Goal: Task Accomplishment & Management: Use online tool/utility

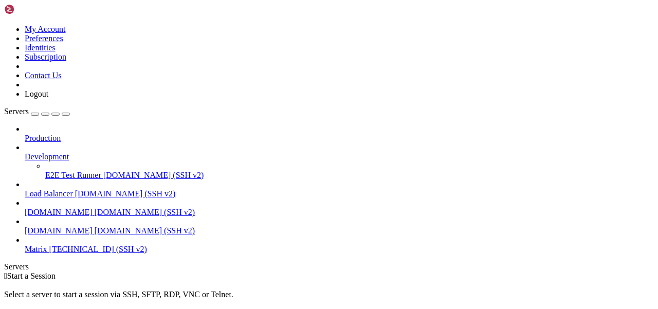
click at [49, 245] on span "[TECHNICAL_ID] (SSH v2)" at bounding box center [98, 249] width 98 height 9
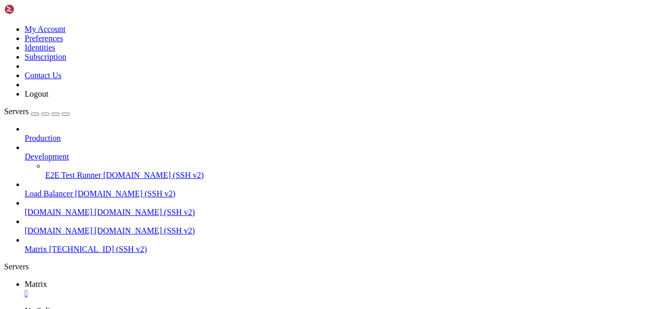
scroll to position [61, 0]
type input "/root"
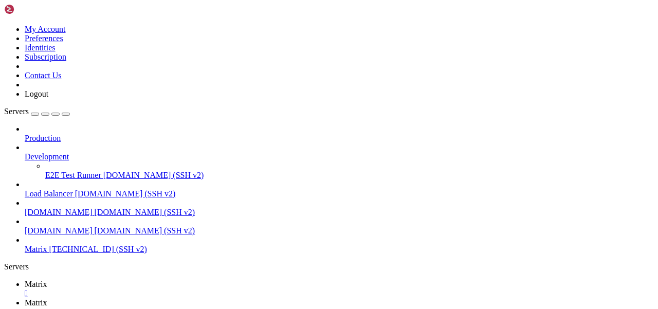
scroll to position [233, 0]
click at [158, 280] on link "Matrix " at bounding box center [340, 289] width 630 height 19
click at [203, 298] on link "Matrix " at bounding box center [340, 307] width 630 height 19
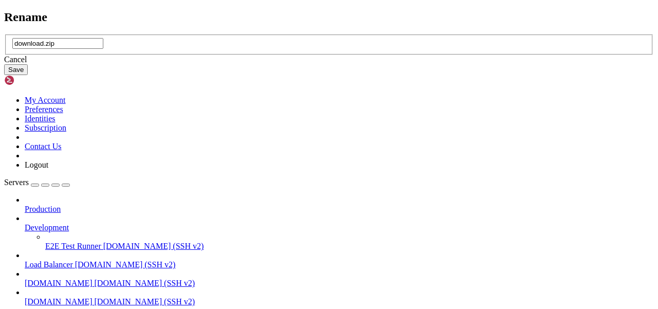
type input "download.zip"
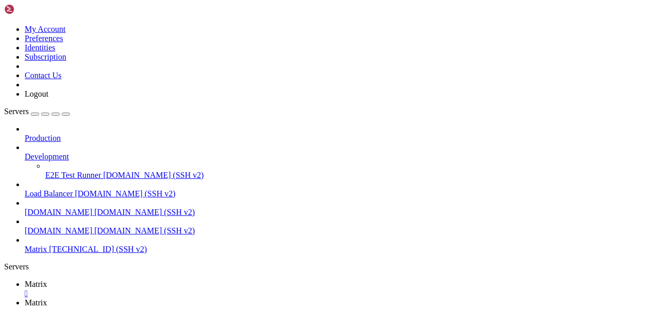
scroll to position [126, 0]
click at [47, 280] on span "Matrix" at bounding box center [36, 284] width 23 height 9
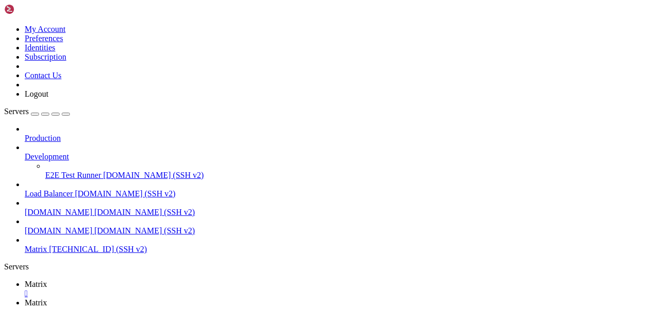
click at [47, 298] on span "Matrix" at bounding box center [36, 302] width 23 height 9
click at [150, 280] on link "Matrix " at bounding box center [340, 289] width 630 height 19
click at [47, 298] on span "Matrix" at bounding box center [36, 302] width 23 height 9
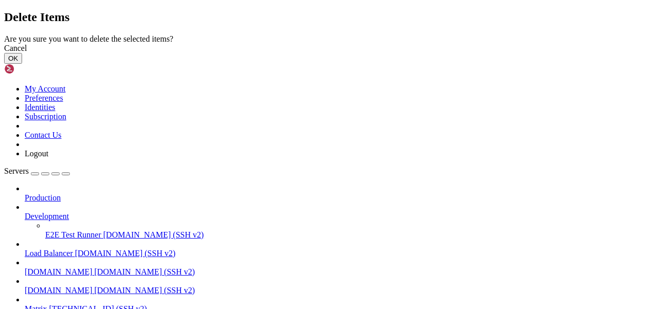
click at [22, 64] on button "OK" at bounding box center [13, 58] width 18 height 11
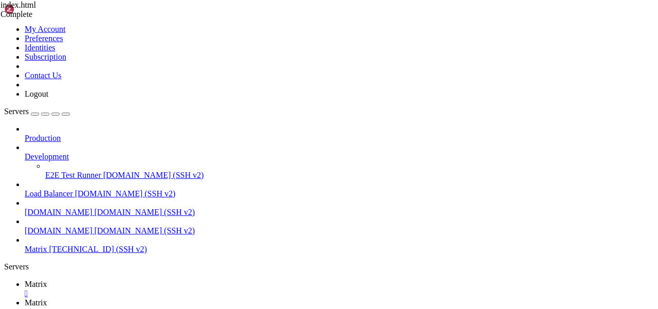
scroll to position [0, 0]
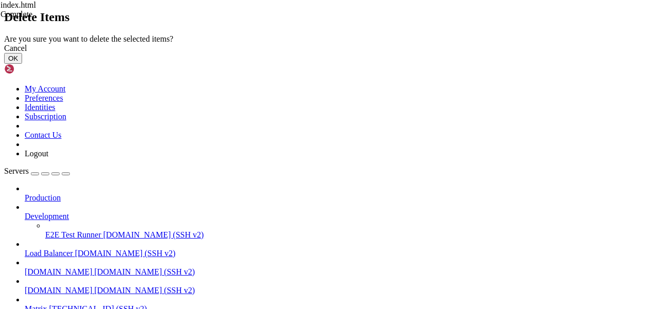
click at [22, 64] on button "OK" at bounding box center [13, 58] width 18 height 11
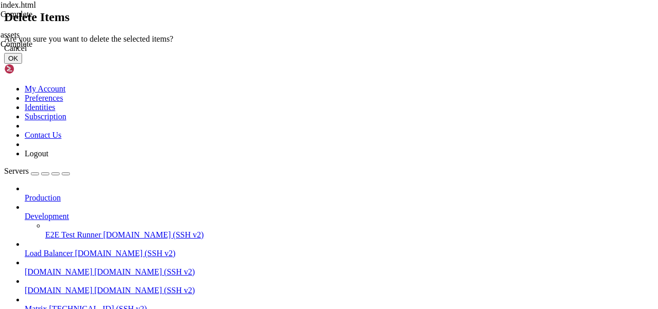
click at [22, 64] on button "OK" at bounding box center [13, 58] width 18 height 11
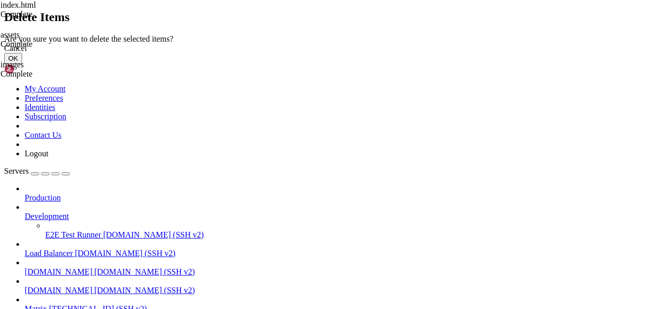
click at [22, 64] on button "OK" at bounding box center [13, 58] width 18 height 11
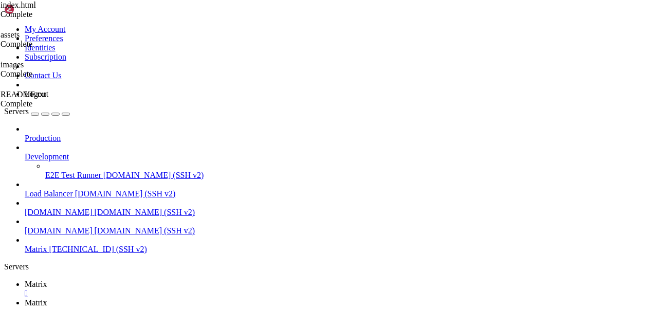
scroll to position [0, 0]
click at [47, 280] on span "Matrix" at bounding box center [36, 284] width 23 height 9
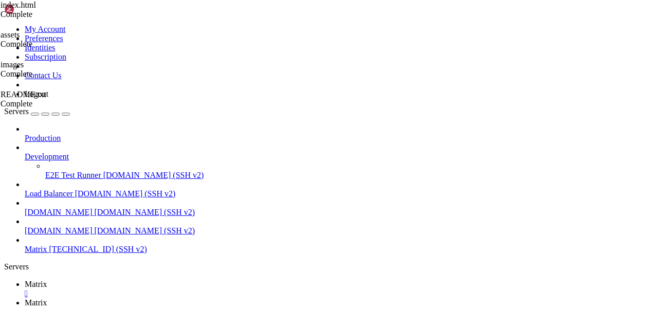
click at [25, 298] on icon at bounding box center [25, 302] width 0 height 9
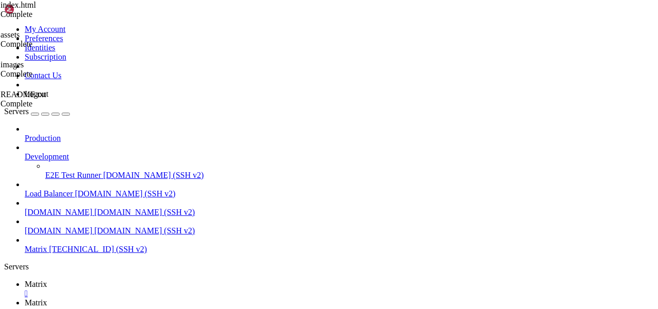
scroll to position [117, 0]
type input "/var/www"
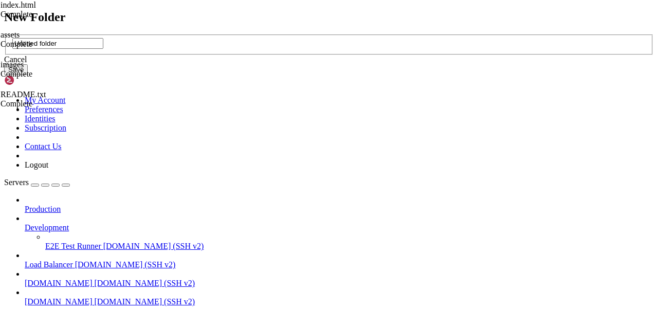
type input "UNTITLED FOLDER"
type input "idx"
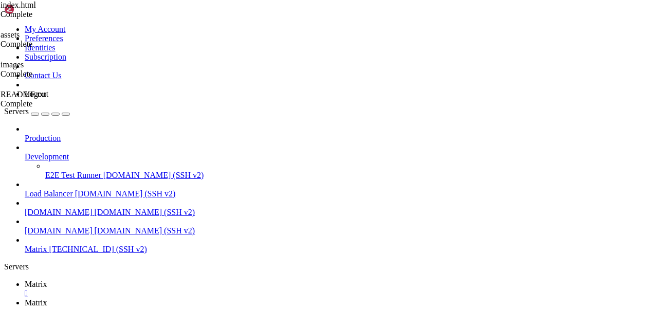
drag, startPoint x: 223, startPoint y: 34, endPoint x: 155, endPoint y: 33, distance: 67.9
click at [47, 280] on span "Matrix" at bounding box center [36, 284] width 23 height 9
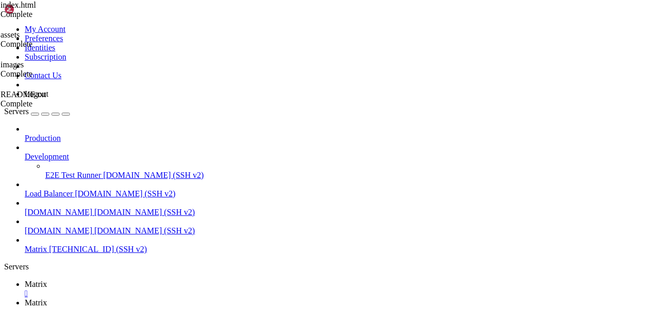
scroll to position [1224, 0]
click at [47, 298] on span "Matrix" at bounding box center [36, 302] width 23 height 9
click at [153, 280] on link "Matrix " at bounding box center [340, 289] width 630 height 19
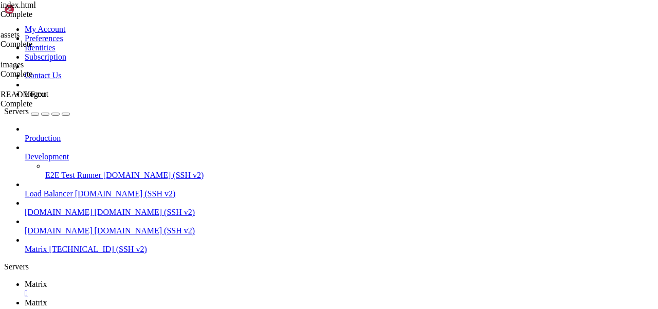
scroll to position [1242, 0]
click at [47, 298] on span "Matrix" at bounding box center [36, 302] width 23 height 9
click at [47, 280] on span "Matrix" at bounding box center [36, 284] width 23 height 9
click at [47, 298] on span "Matrix" at bounding box center [36, 302] width 23 height 9
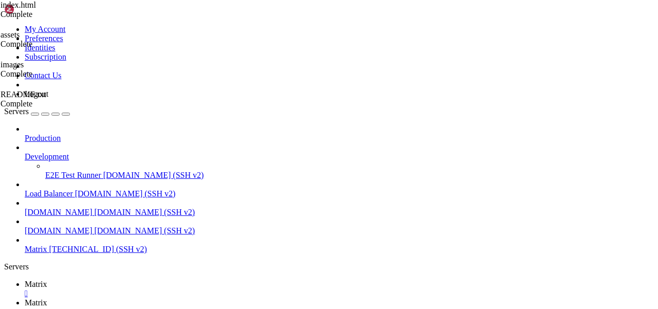
click at [148, 280] on link "Matrix " at bounding box center [340, 289] width 630 height 19
click at [201, 298] on link "Matrix " at bounding box center [340, 307] width 630 height 19
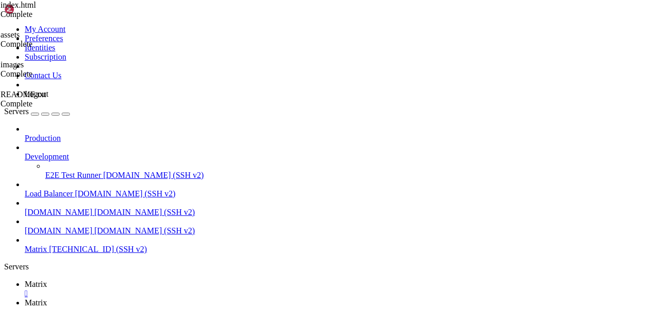
type input "/var/www/idx"
drag, startPoint x: 209, startPoint y: 39, endPoint x: 139, endPoint y: 36, distance: 70.0
click at [155, 280] on link "Matrix " at bounding box center [340, 289] width 630 height 19
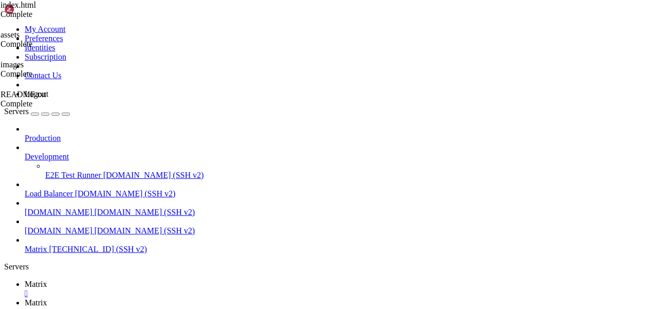
scroll to position [1819, 0]
click at [47, 298] on span "Matrix" at bounding box center [36, 302] width 23 height 9
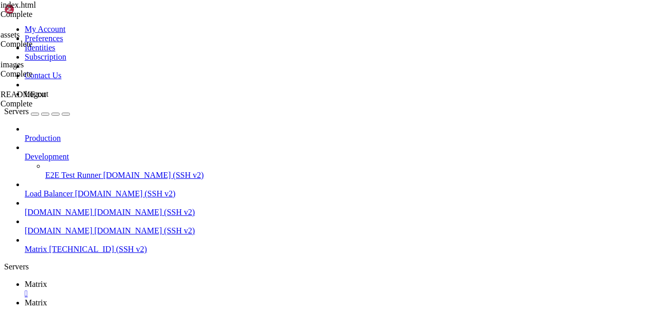
click at [203, 298] on link "Matrix " at bounding box center [340, 307] width 630 height 19
click at [153, 280] on link "Matrix " at bounding box center [340, 289] width 630 height 19
click at [47, 298] on span "Matrix" at bounding box center [36, 302] width 23 height 9
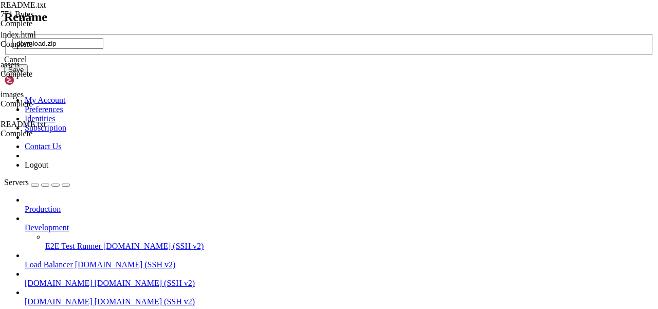
type input ".download.zip"
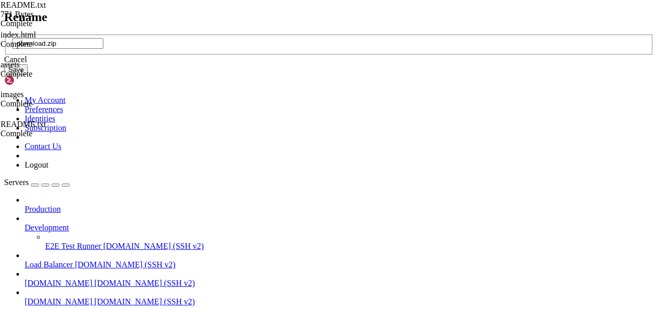
click at [103, 49] on input ".download.zip" at bounding box center [57, 43] width 91 height 11
type input "download.zip"
click at [28, 75] on button "Save" at bounding box center [16, 69] width 24 height 11
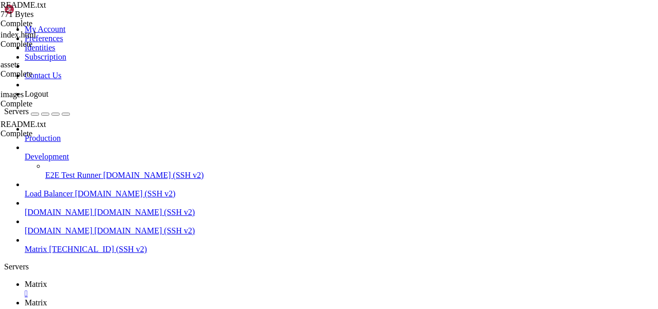
click at [151, 280] on link "Matrix " at bounding box center [340, 289] width 630 height 19
click at [47, 298] on span "Matrix" at bounding box center [36, 302] width 23 height 9
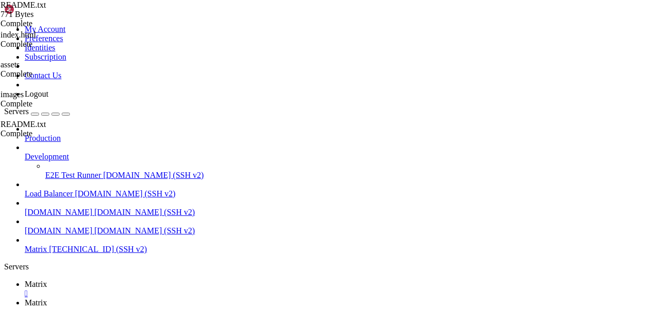
type input "/etc/apache2/sites-available"
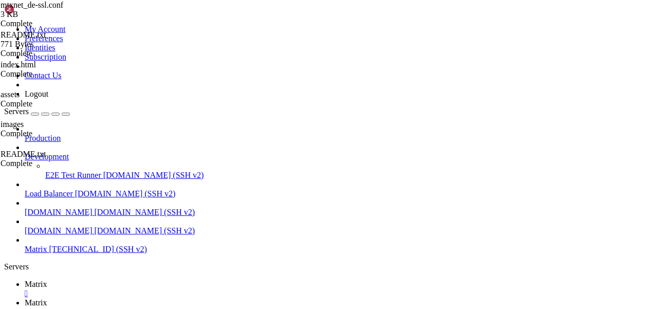
scroll to position [41, 0]
type textarea "<Directory "/var/www/idx">"
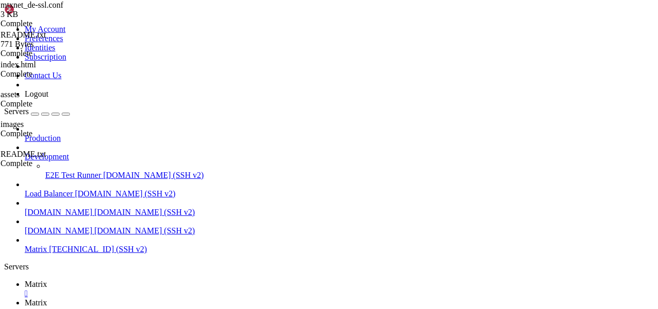
scroll to position [0, 8]
click at [47, 280] on span "Matrix" at bounding box center [36, 284] width 23 height 9
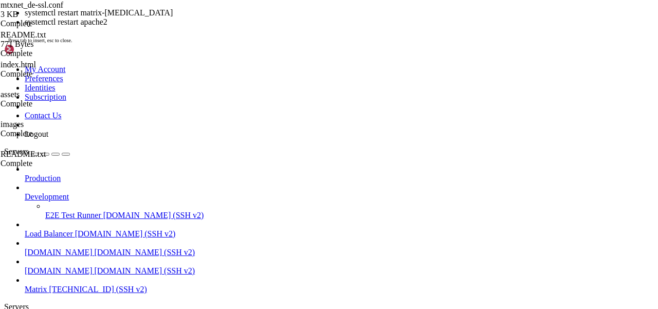
click at [325, 44] on div "systemctl restart matrix-[MEDICAL_DATA] systemctl restart apache2 Press tab to …" at bounding box center [329, 26] width 650 height 36
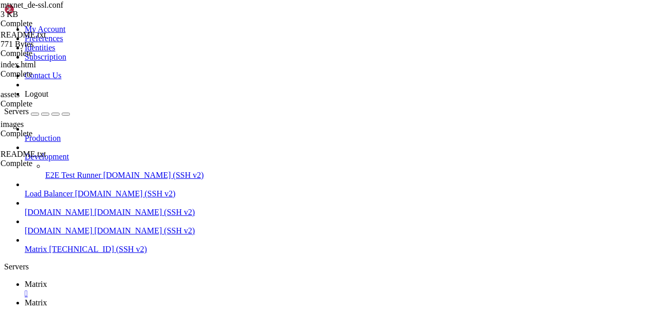
scroll to position [2431, 0]
click at [47, 298] on span "Matrix" at bounding box center [36, 302] width 23 height 9
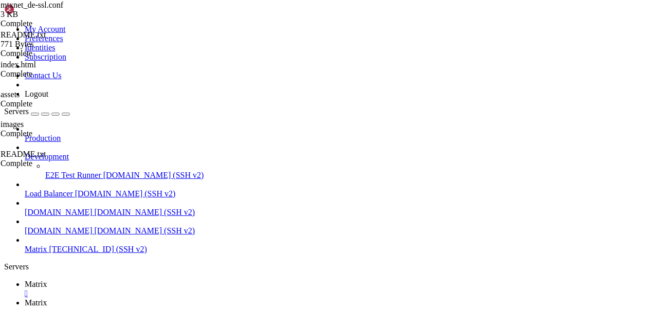
type input "/var/www/idx"
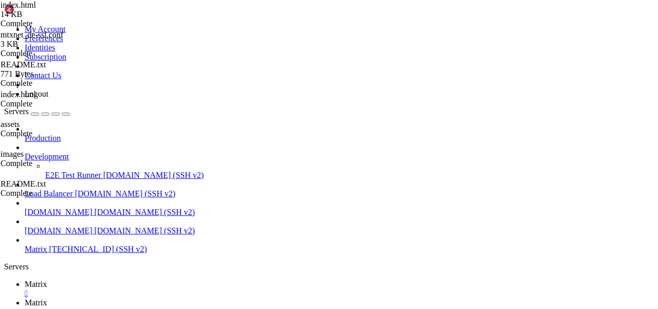
drag, startPoint x: 253, startPoint y: 102, endPoint x: 190, endPoint y: 102, distance: 63.3
type textarea "<title>MTXNET 🌐</title>"
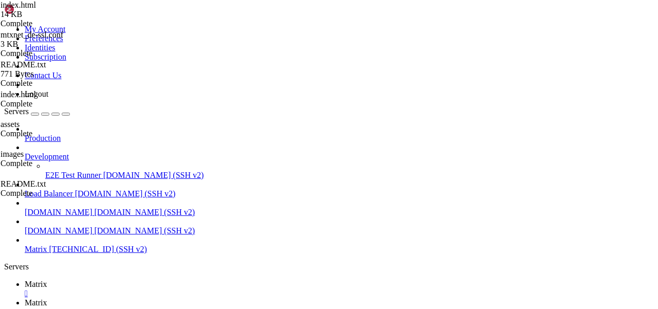
type input "/var/www/el/v1.11.109-rc.0"
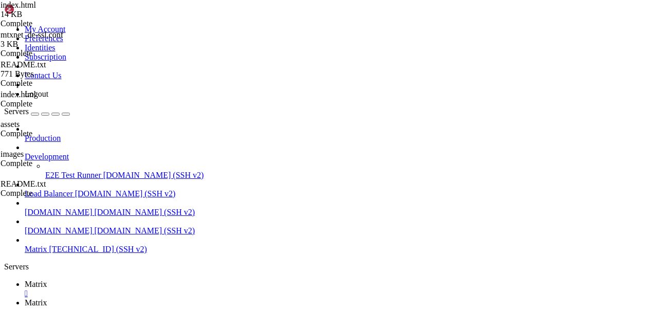
scroll to position [451, 0]
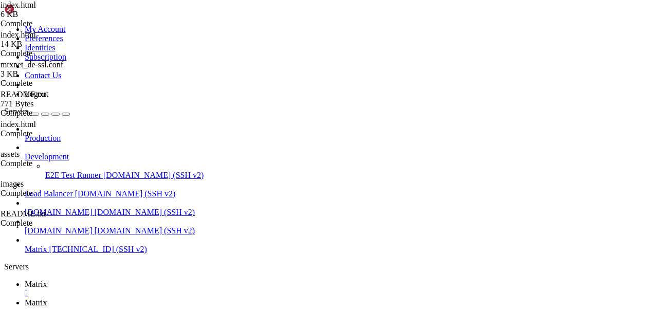
drag, startPoint x: 330, startPoint y: 146, endPoint x: 167, endPoint y: 146, distance: 163.1
type textarea "<link rel="shortcut icon" href="assets/favicon.ico">"
drag, startPoint x: 135, startPoint y: 31, endPoint x: 222, endPoint y: 35, distance: 87.1
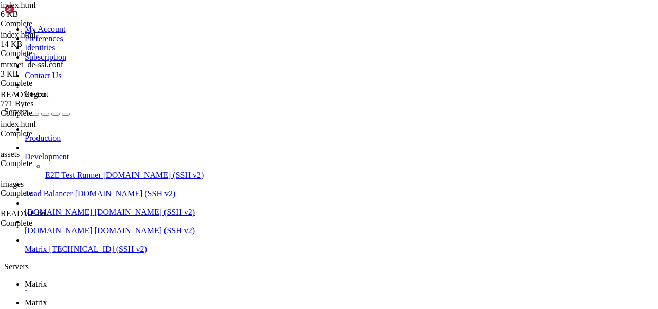
drag, startPoint x: 223, startPoint y: 35, endPoint x: 133, endPoint y: 35, distance: 90.0
click at [47, 280] on span "Matrix" at bounding box center [36, 284] width 23 height 9
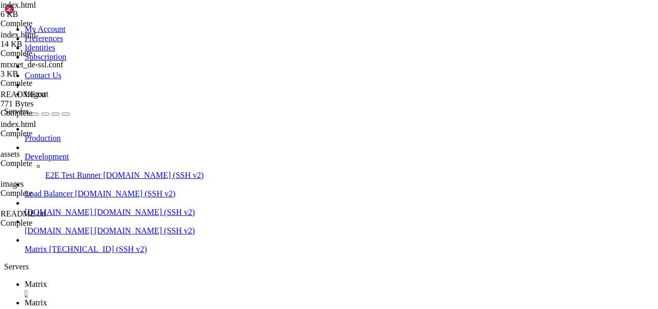
scroll to position [2439, 0]
click at [202, 298] on link "Matrix " at bounding box center [340, 307] width 630 height 19
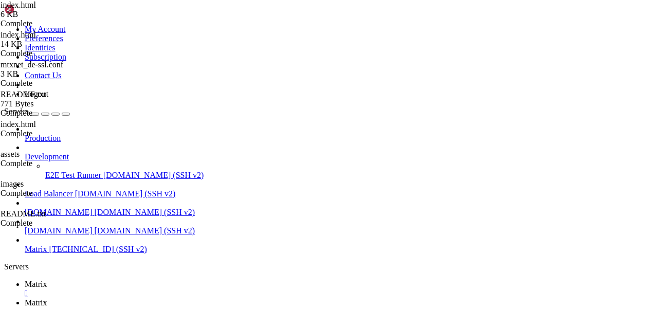
type input "/var/www/idx"
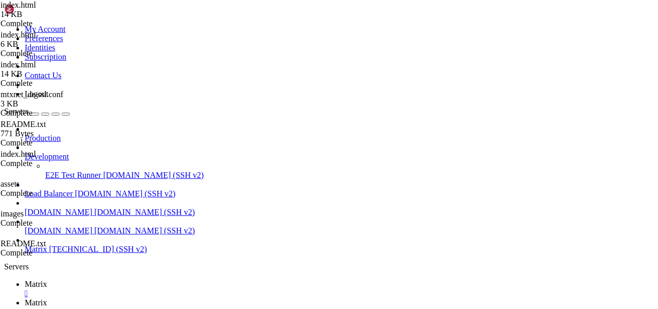
type textarea "<noscript><link rel="stylesheet" href="assets/css/noscript.css" /></noscript>"
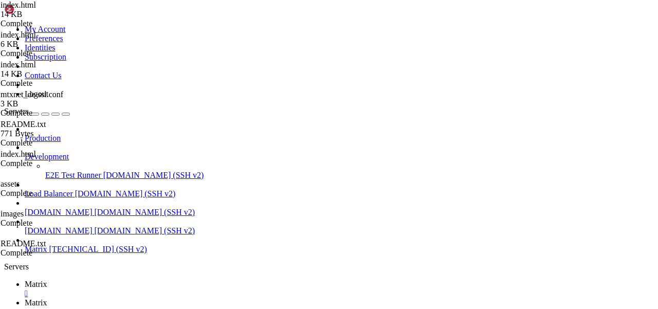
type textarea "<link rel="shortcut icon" href="favicon.ico">"
click at [145, 280] on link "Matrix " at bounding box center [340, 289] width 630 height 19
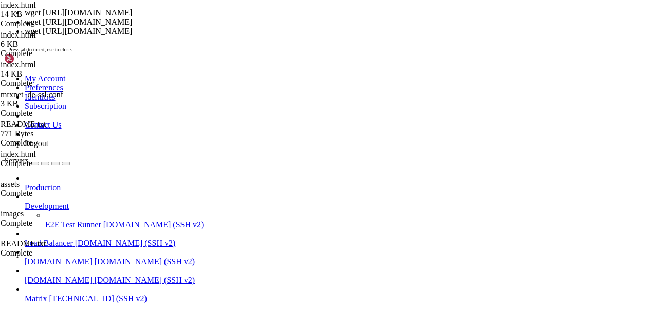
scroll to position [2501, 0]
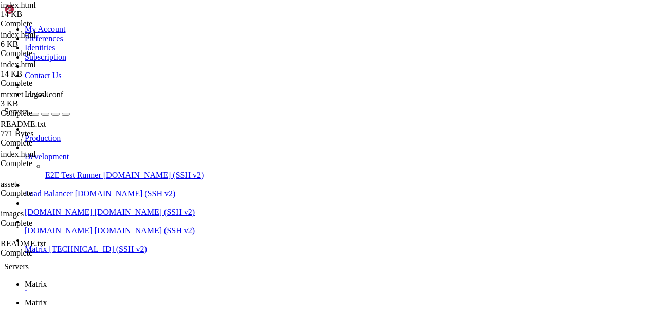
click at [203, 298] on link "Matrix " at bounding box center [340, 307] width 630 height 19
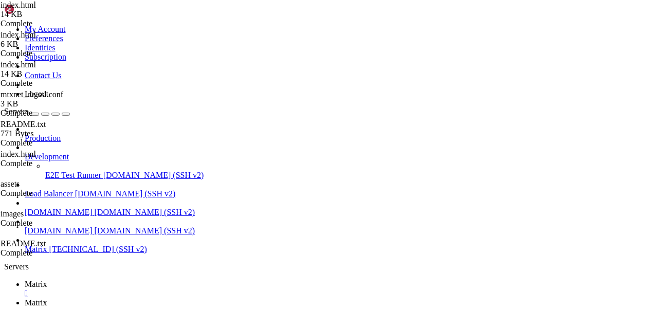
scroll to position [348, 0]
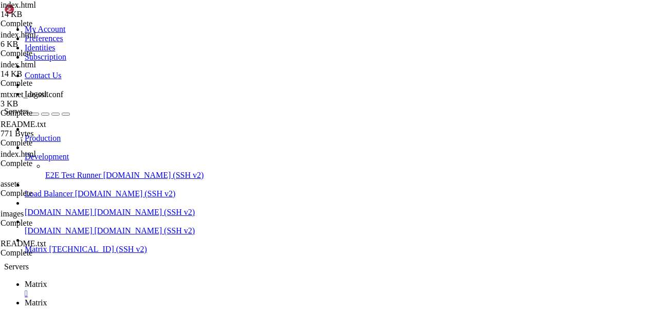
type input "/var/www/idx/images"
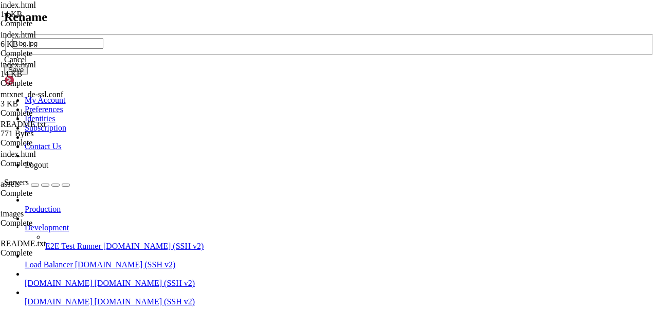
type input "--bg.jpg"
click at [28, 75] on button "Save" at bounding box center [16, 69] width 24 height 11
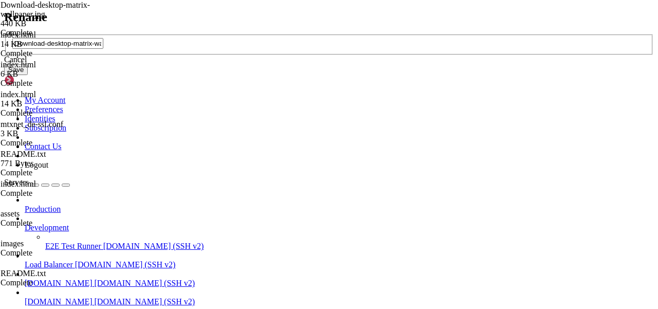
click at [103, 49] on input "Download-desktop-matrix-wallpaper.jpg" at bounding box center [57, 43] width 91 height 11
type input "bgjpg"
click at [28, 75] on button "Save" at bounding box center [16, 69] width 24 height 11
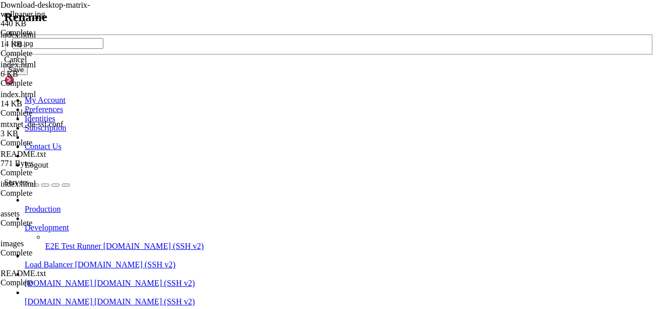
type input "bg.jpg"
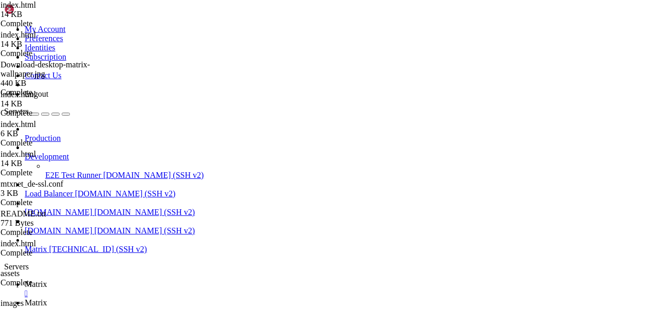
scroll to position [100, 0]
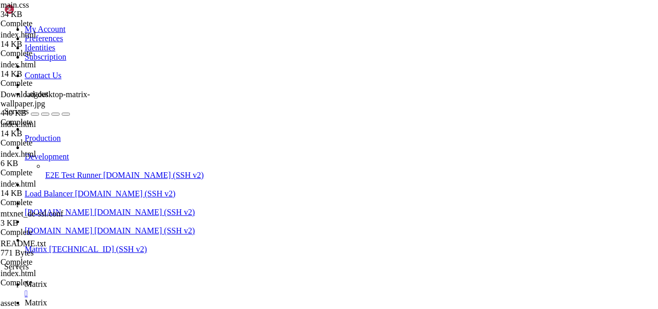
scroll to position [7912, 0]
drag, startPoint x: 185, startPoint y: 33, endPoint x: 293, endPoint y: 33, distance: 107.5
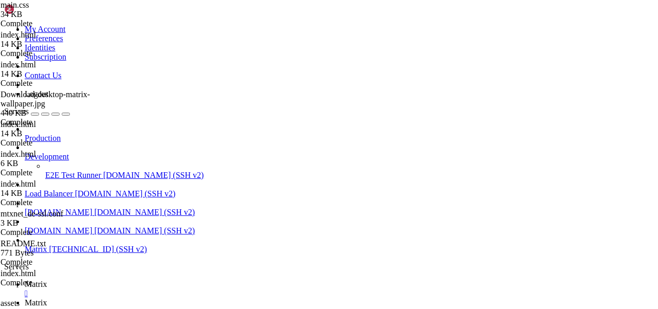
type input "/var/www/idx"
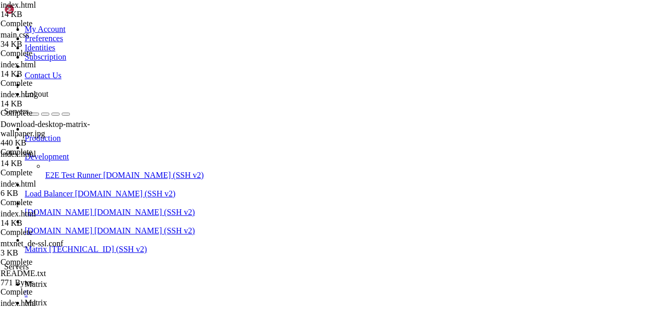
drag, startPoint x: 270, startPoint y: 193, endPoint x: 253, endPoint y: 193, distance: 17.5
type textarea "<span class="icon fa-gem"></span>"
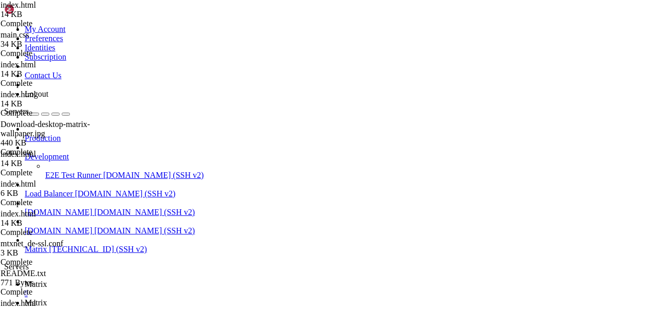
click at [47, 280] on span "Matrix" at bounding box center [36, 284] width 23 height 9
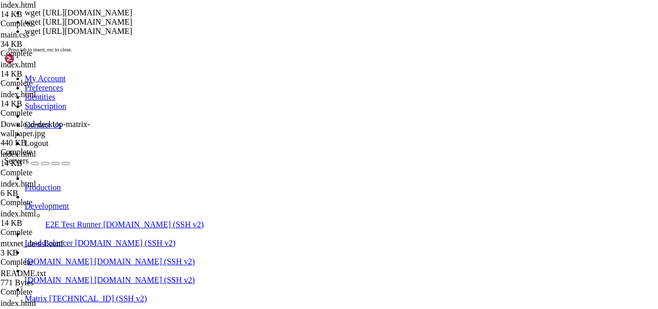
scroll to position [2754, 0]
